Goal: Task Accomplishment & Management: Manage account settings

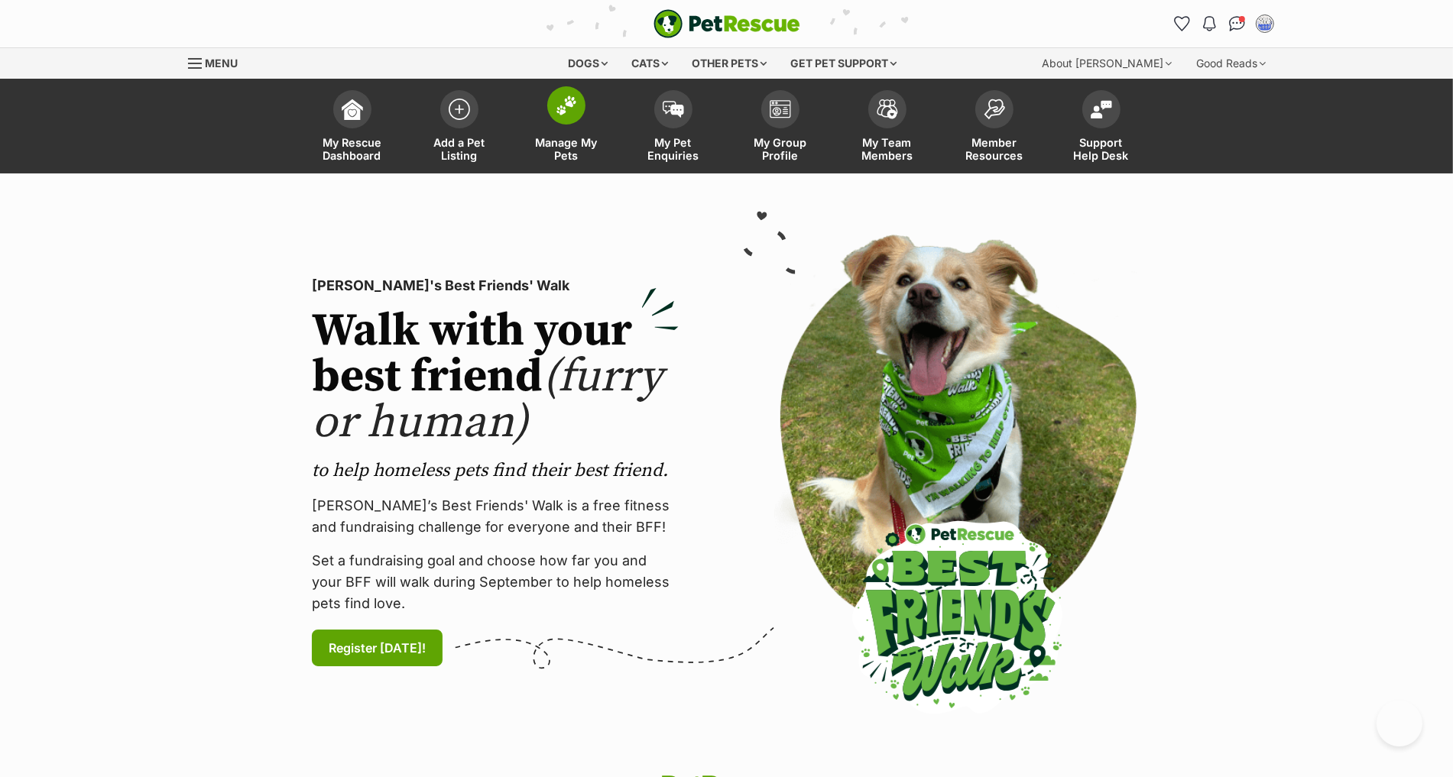
click at [571, 114] on span at bounding box center [566, 105] width 38 height 38
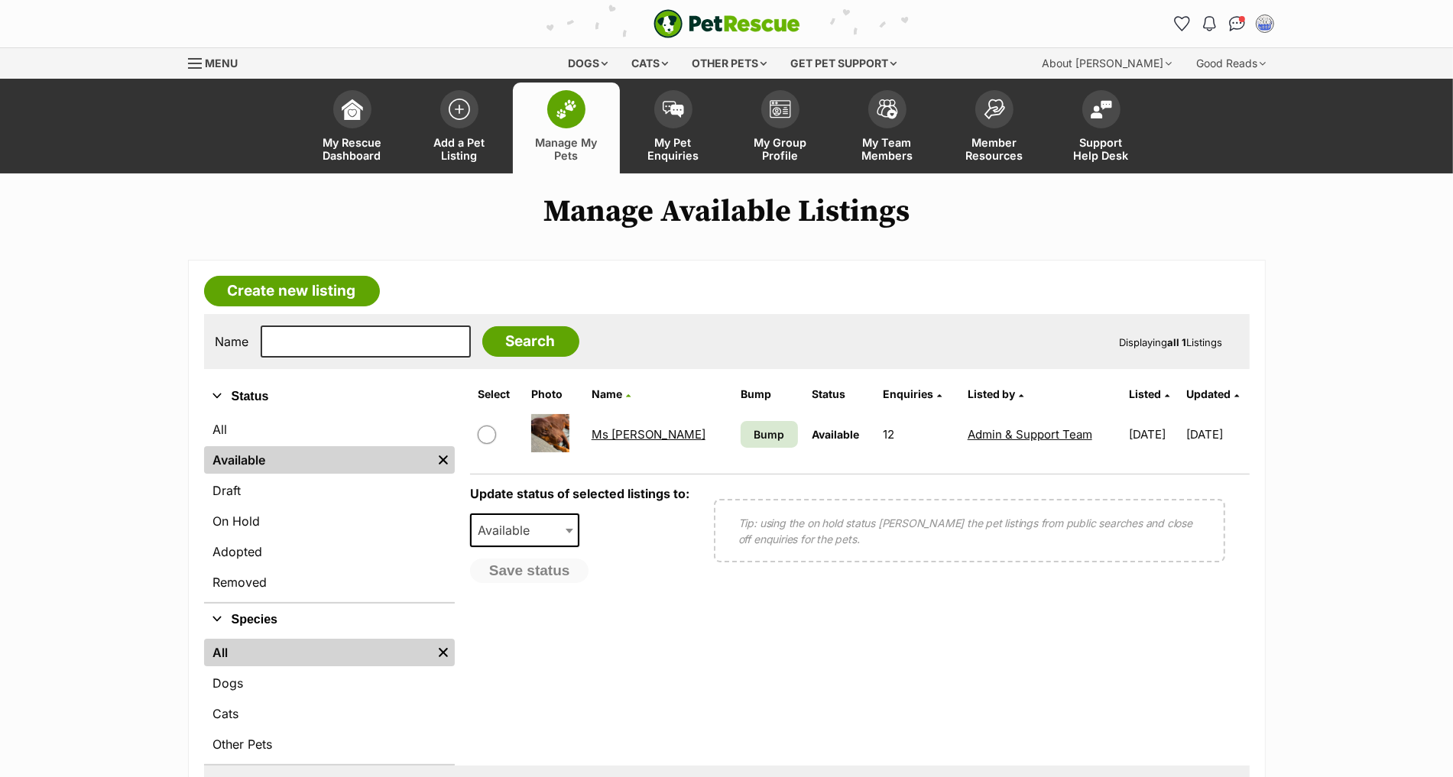
click at [605, 427] on link "Ms [PERSON_NAME]" at bounding box center [649, 434] width 114 height 15
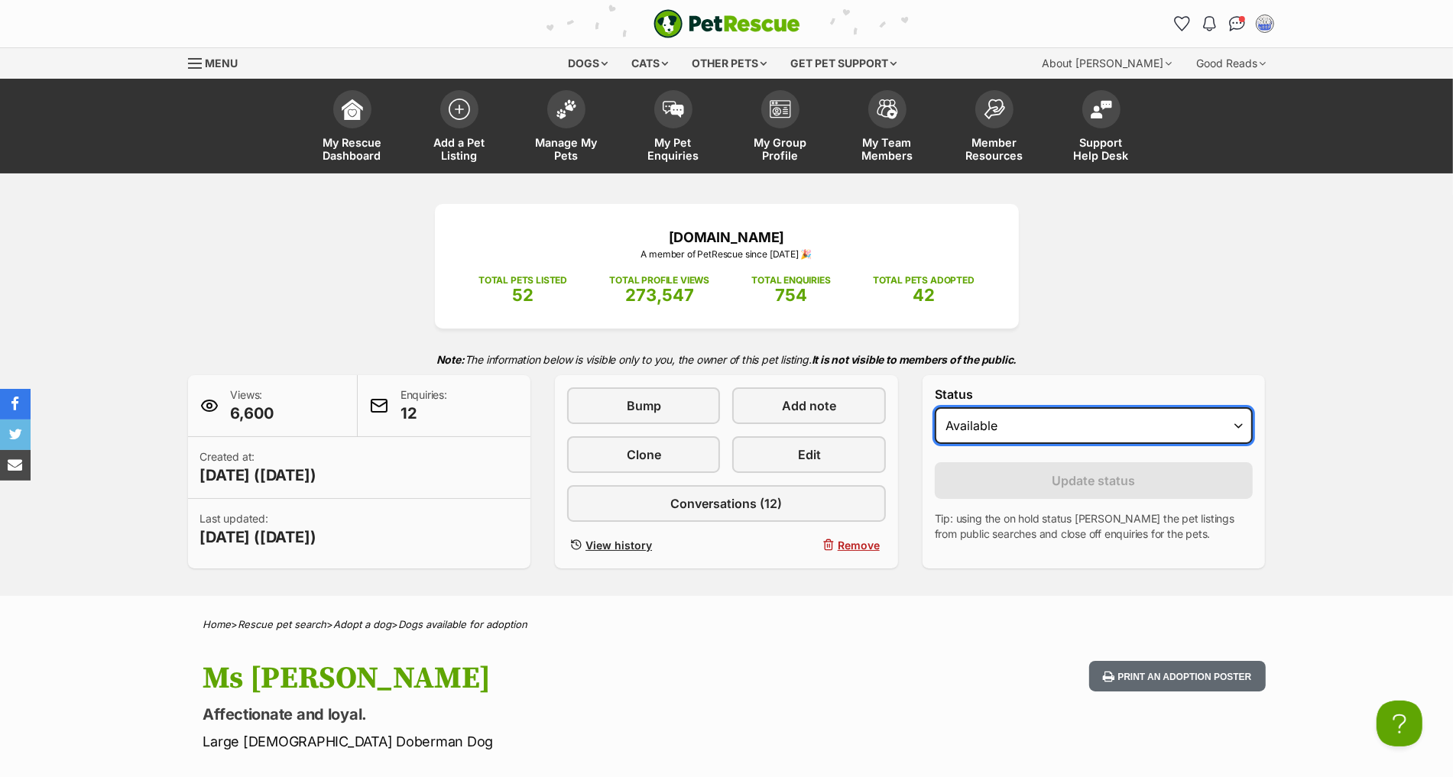
click at [1015, 415] on select "Draft - not available as listing has enquires Available On hold Adopted" at bounding box center [1094, 425] width 319 height 37
select select "rehomed"
click at [935, 407] on select "Draft - not available as listing has enquires Available On hold Adopted" at bounding box center [1094, 425] width 319 height 37
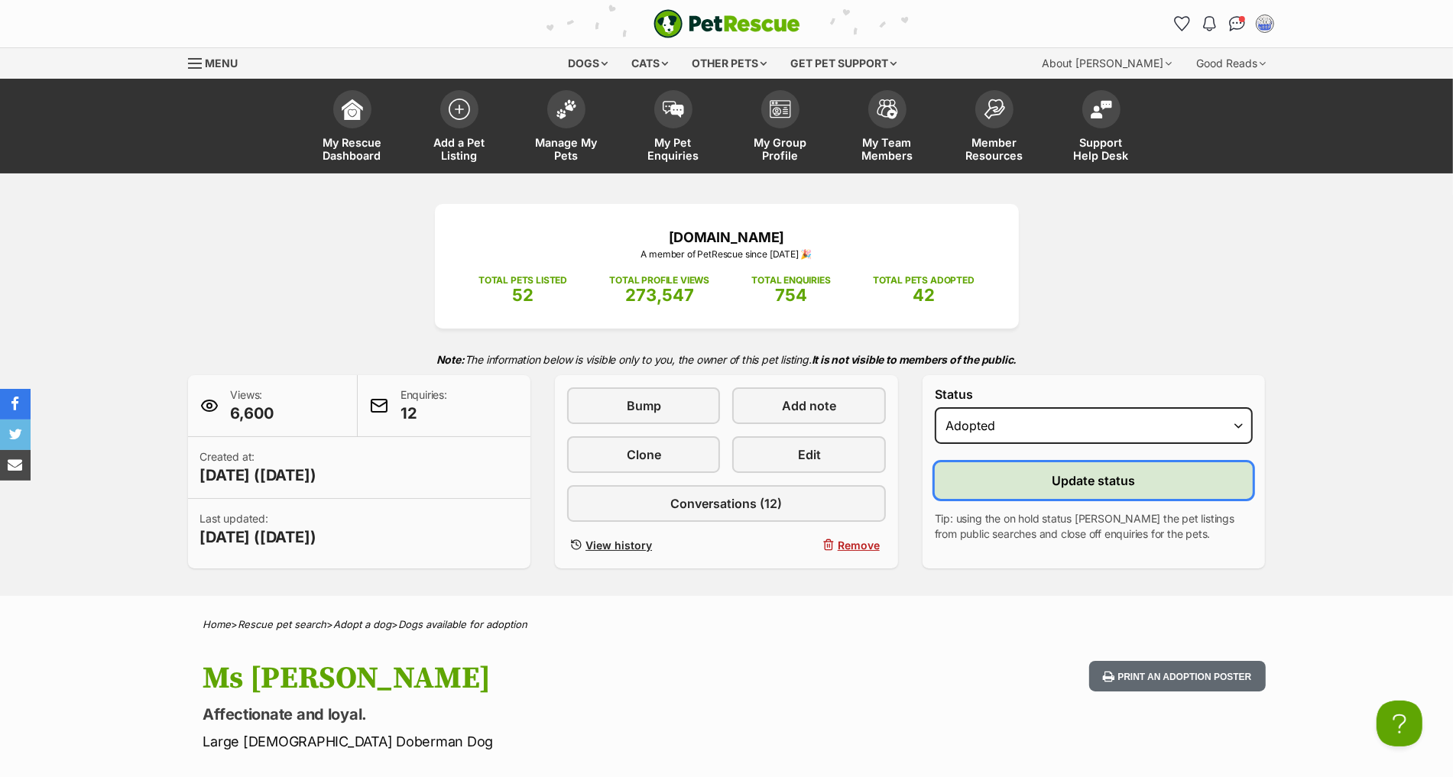
click at [1082, 472] on span "Update status" at bounding box center [1094, 481] width 83 height 18
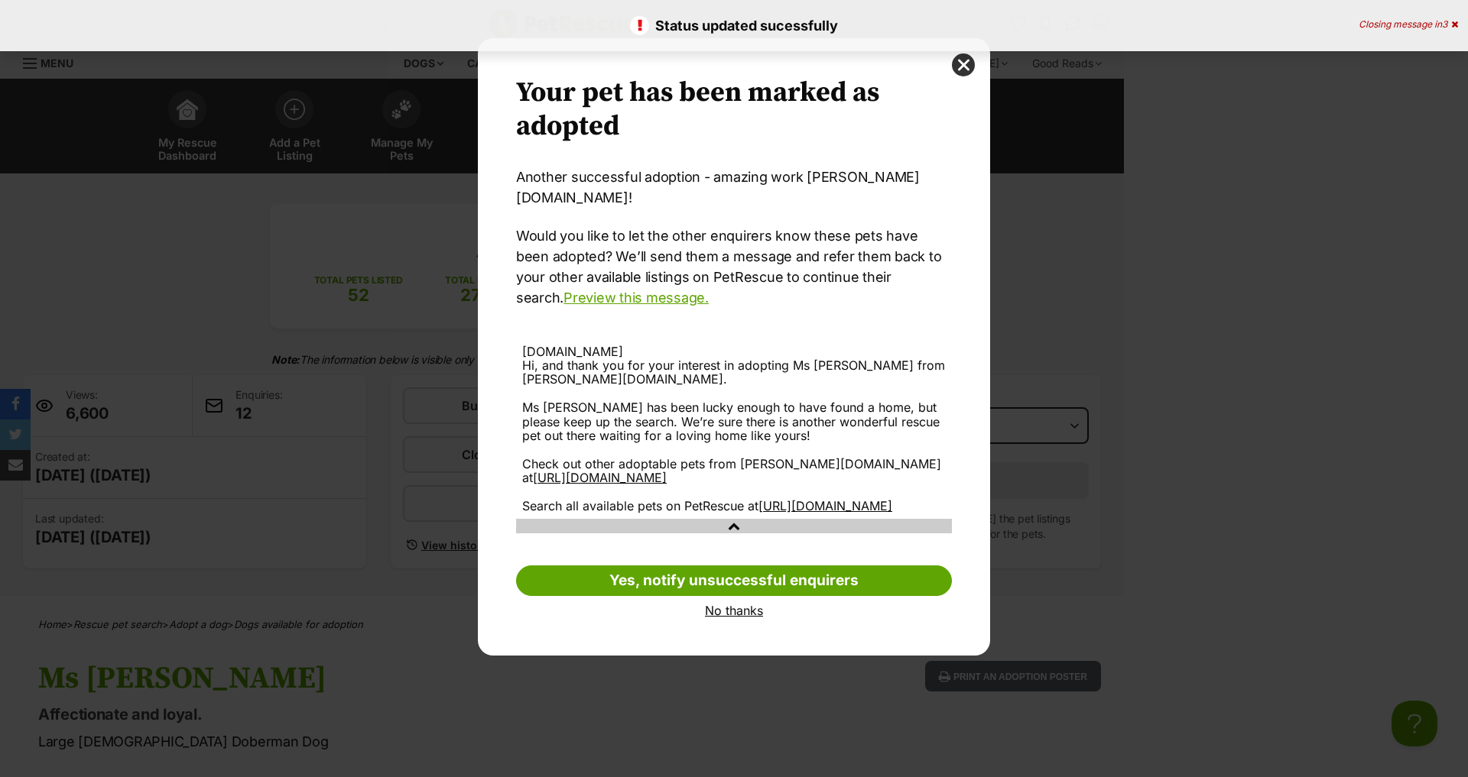
click at [721, 607] on link "No thanks" at bounding box center [734, 611] width 436 height 14
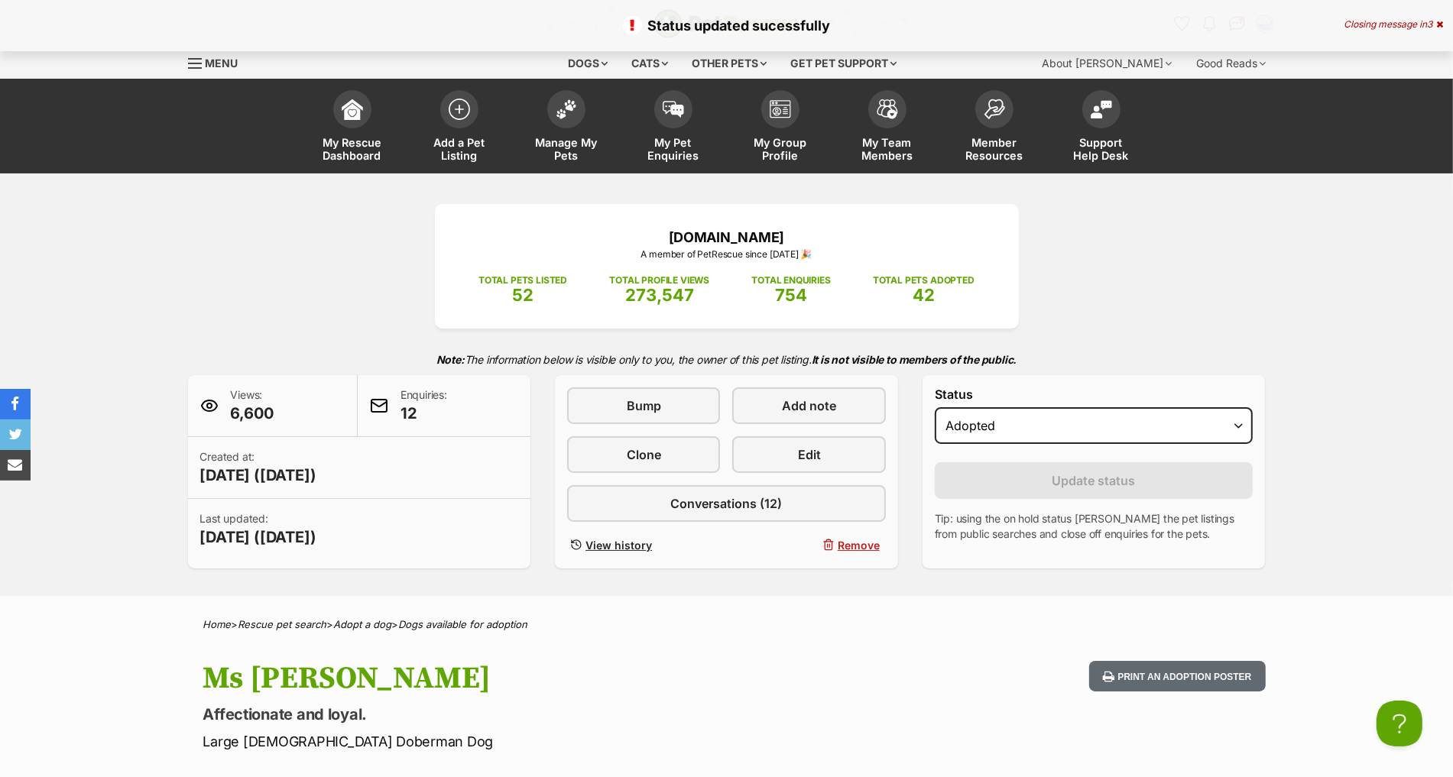
click at [720, 619] on div "Home > Rescue pet search > Adopt a dog > Dogs available for adoption" at bounding box center [727, 624] width 1124 height 11
